Goal: Task Accomplishment & Management: Use online tool/utility

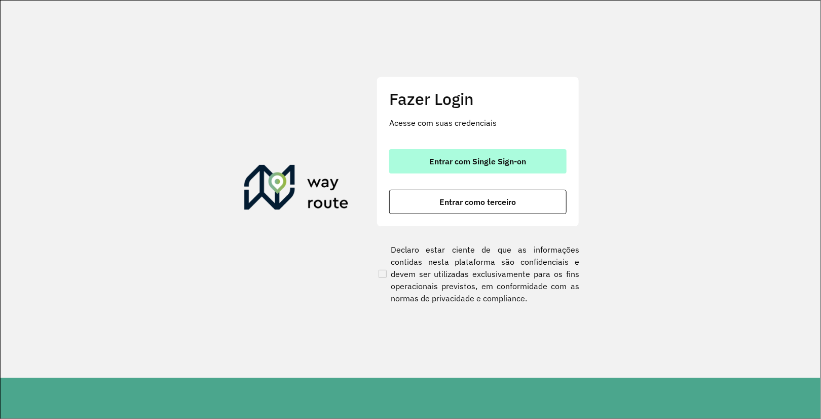
click at [474, 163] on span "Entrar com Single Sign-on" at bounding box center [478, 161] width 97 height 8
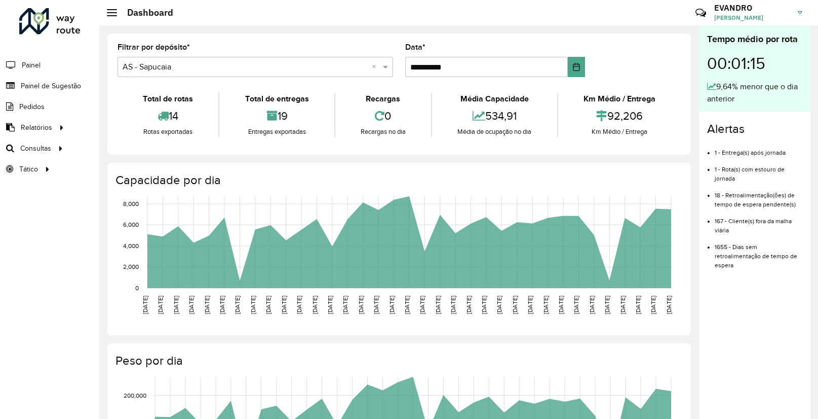
click at [55, 60] on li "Painel" at bounding box center [49, 64] width 99 height 21
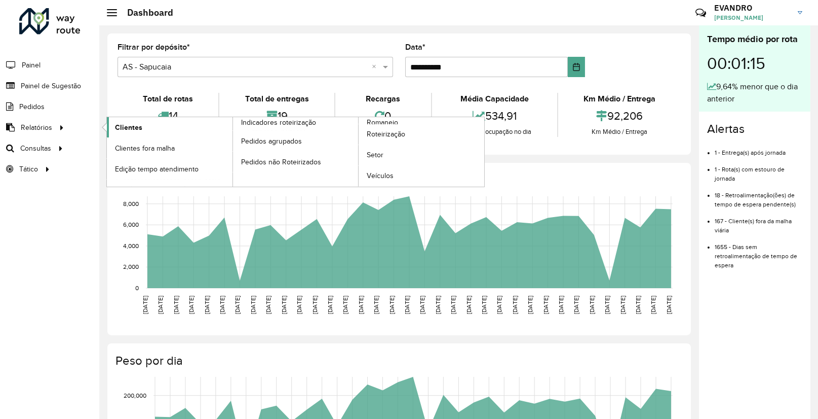
click at [116, 127] on span "Clientes" at bounding box center [128, 127] width 27 height 11
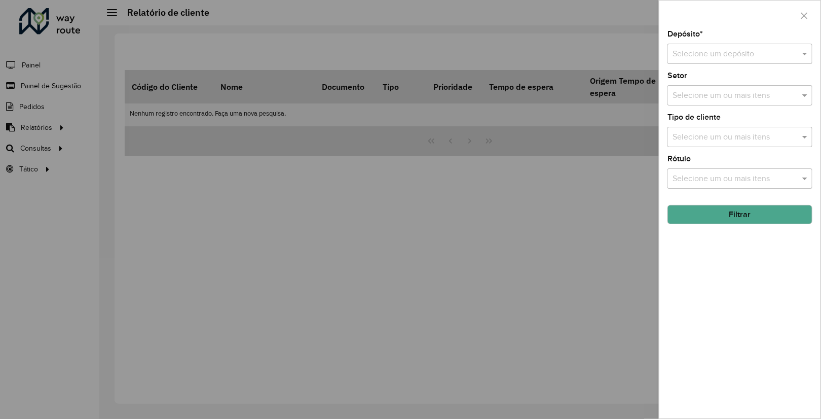
click at [759, 44] on div "Selecione um depósito" at bounding box center [739, 54] width 145 height 20
click at [722, 100] on span "CDD Sapucaia" at bounding box center [697, 100] width 51 height 9
click at [722, 97] on input "text" at bounding box center [735, 96] width 130 height 12
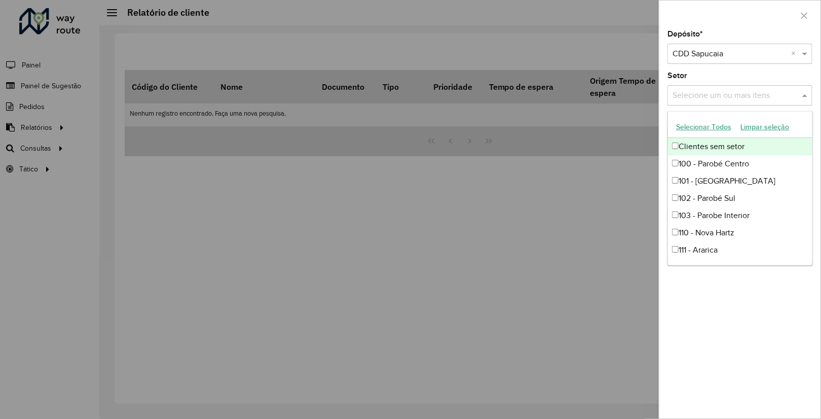
click at [709, 90] on input "text" at bounding box center [735, 96] width 130 height 12
click at [711, 78] on div "Setor Selecione um ou mais itens" at bounding box center [739, 88] width 145 height 33
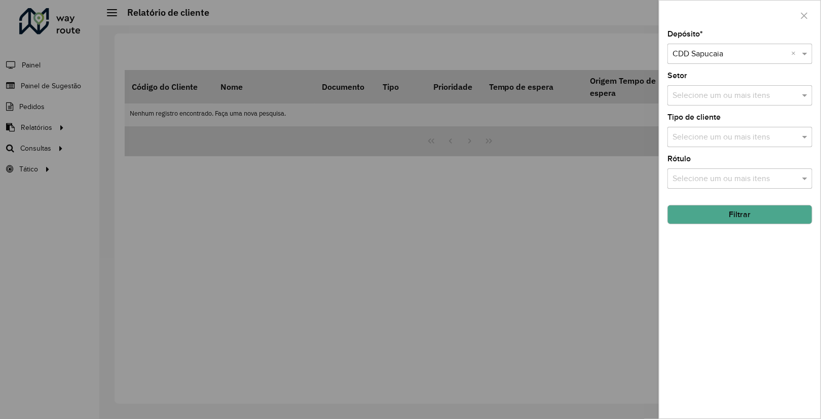
click at [727, 139] on input "text" at bounding box center [735, 137] width 130 height 12
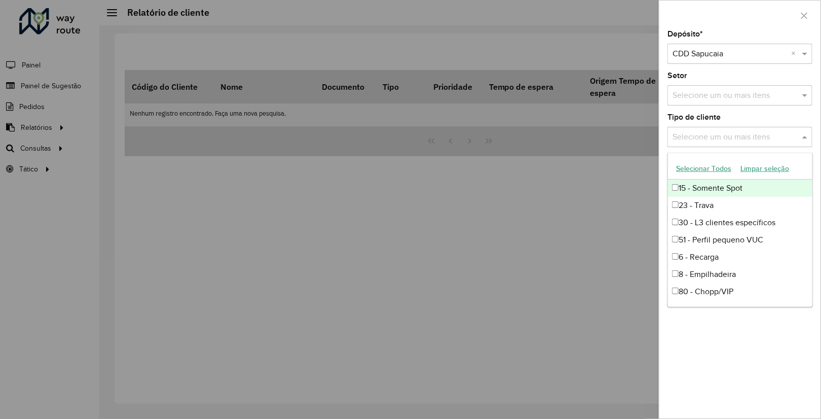
click at [727, 139] on input "text" at bounding box center [735, 137] width 130 height 12
click at [728, 92] on input "text" at bounding box center [735, 96] width 130 height 12
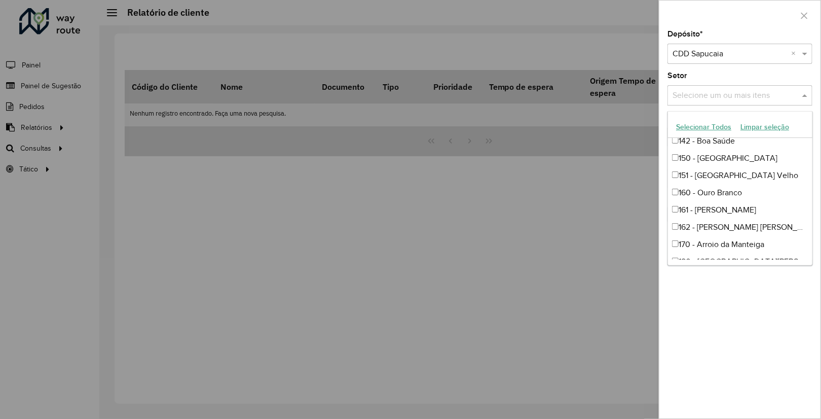
scroll to position [507, 0]
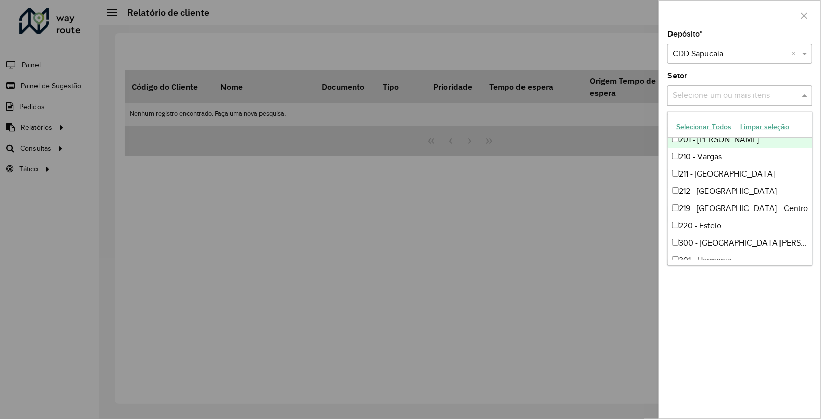
click at [722, 71] on div "Depósito * Selecione um depósito × CDD Sapucaia × Setor Selecione um ou mais it…" at bounding box center [739, 224] width 161 height 388
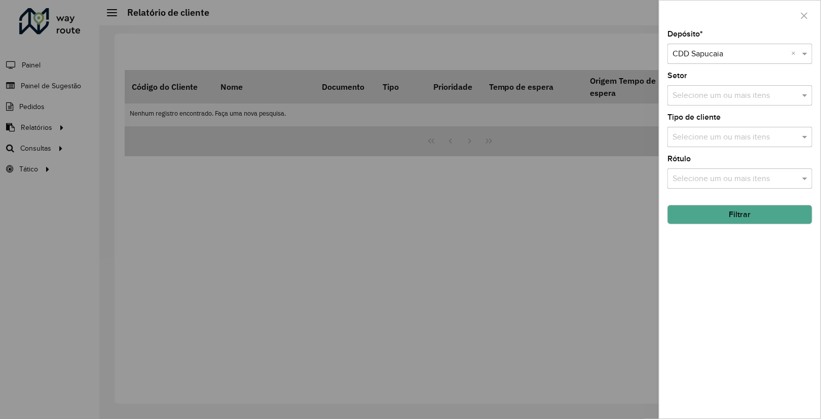
click at [734, 132] on input "text" at bounding box center [735, 137] width 130 height 12
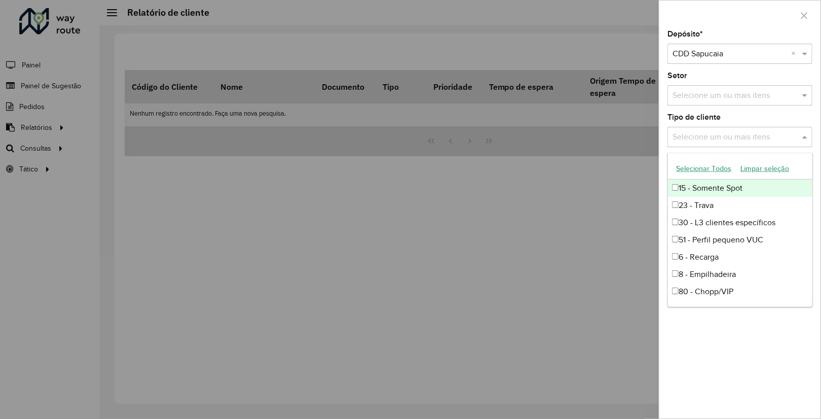
click at [737, 111] on div "Depósito * Selecione um depósito × CDD Sapucaia × Setor Selecione um ou mais it…" at bounding box center [739, 224] width 161 height 388
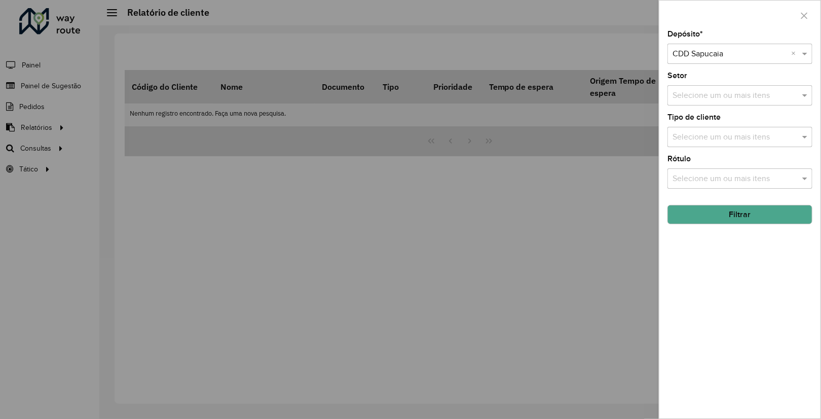
click at [746, 173] on input "text" at bounding box center [735, 179] width 130 height 12
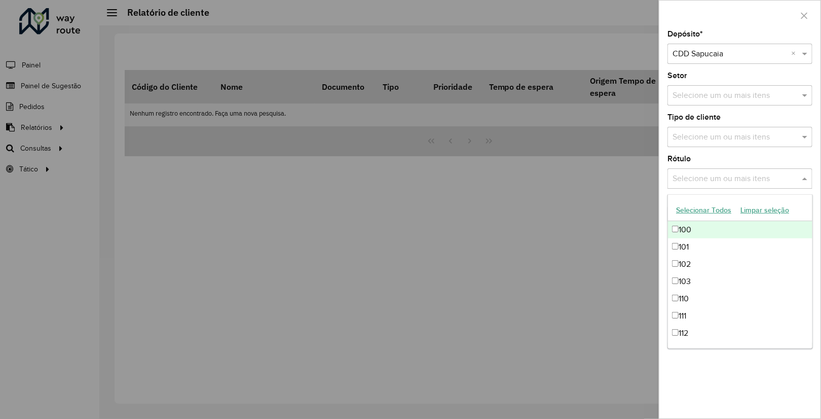
click at [744, 159] on div "Rótulo Selecione um ou mais itens" at bounding box center [739, 171] width 145 height 33
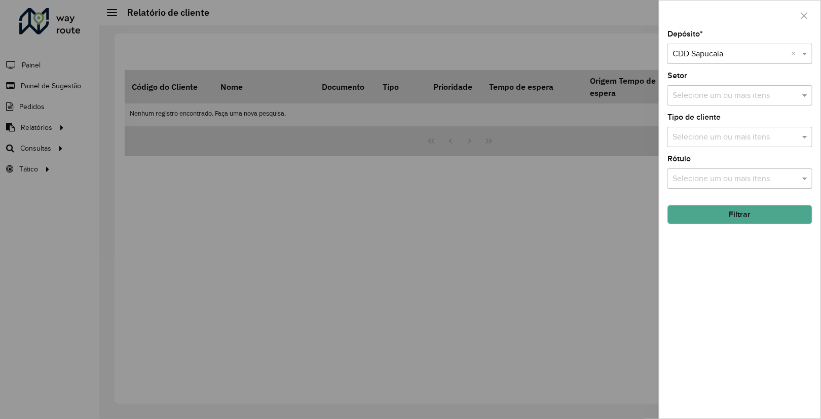
click at [737, 210] on button "Filtrar" at bounding box center [739, 214] width 145 height 19
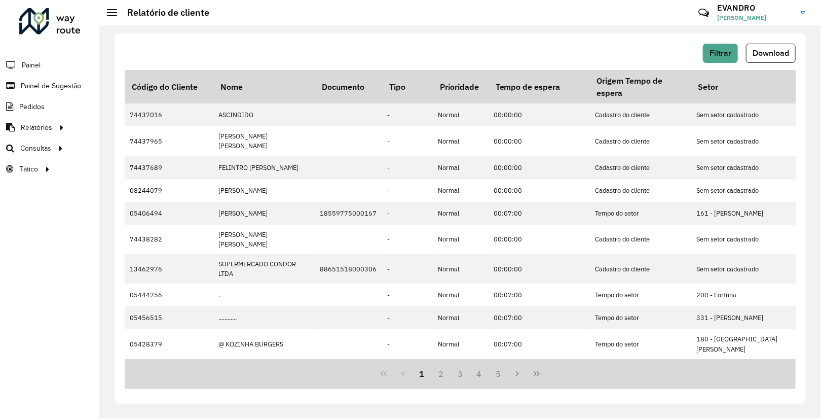
click at [535, 372] on icon "Last Page" at bounding box center [537, 373] width 6 height 5
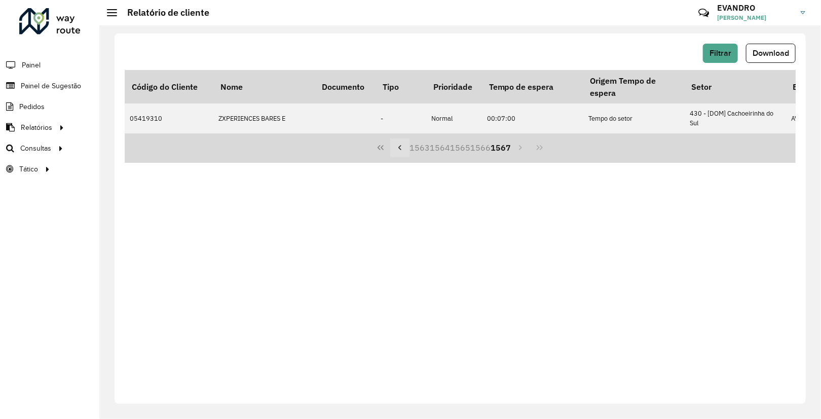
click at [404, 149] on icon "Previous Page" at bounding box center [400, 147] width 8 height 8
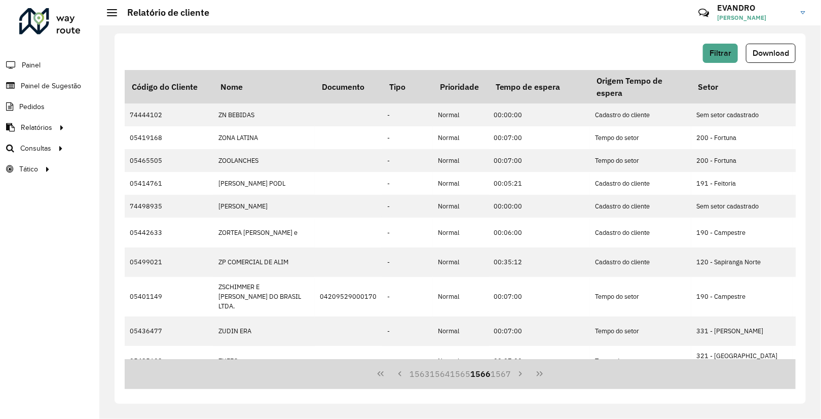
click at [380, 368] on button "First Page" at bounding box center [380, 373] width 19 height 19
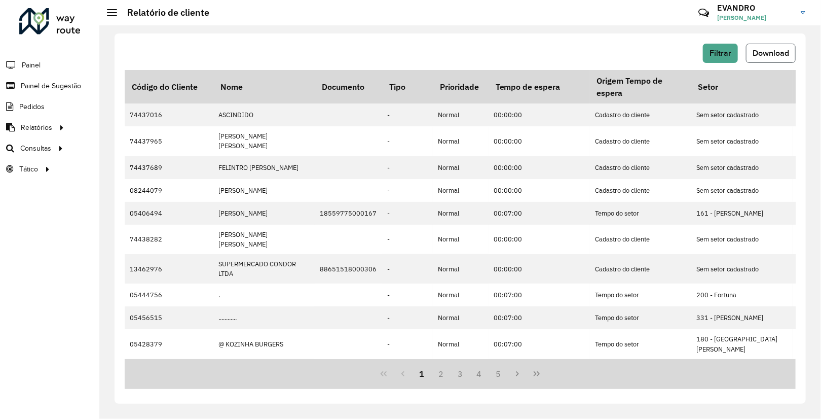
click at [754, 47] on button "Download" at bounding box center [771, 53] width 50 height 19
